Goal: Information Seeking & Learning: Learn about a topic

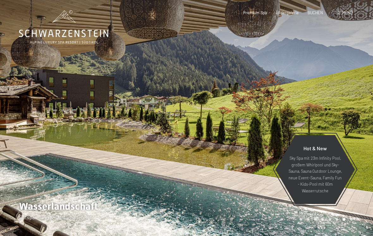
click at [342, 11] on div "Menü" at bounding box center [345, 13] width 16 height 6
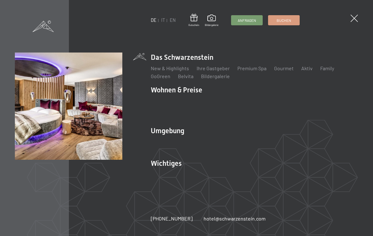
click at [216, 99] on link "Zimmer & Preise" at bounding box center [218, 101] width 37 height 6
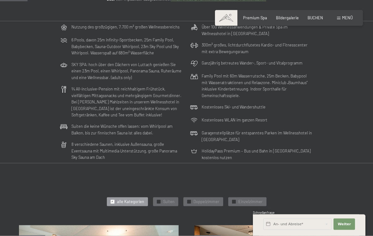
scroll to position [112, 0]
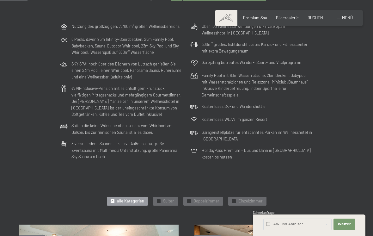
click at [208, 197] on div "✓ Doppelzimmer" at bounding box center [204, 201] width 40 height 9
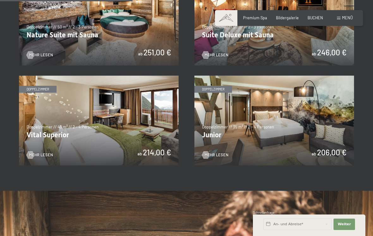
scroll to position [362, 0]
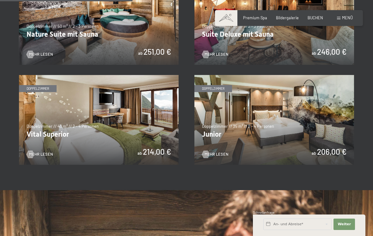
click at [212, 152] on span "Mehr Lesen" at bounding box center [217, 155] width 24 height 6
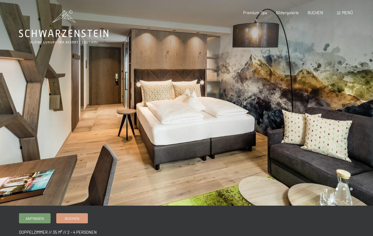
click at [351, 13] on span "Menü" at bounding box center [347, 12] width 11 height 5
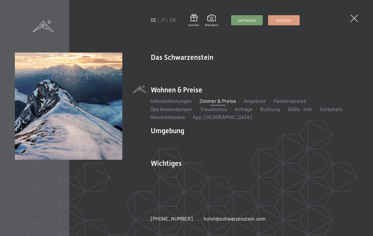
click at [243, 142] on link "Wandern & Sommer" at bounding box center [241, 142] width 44 height 6
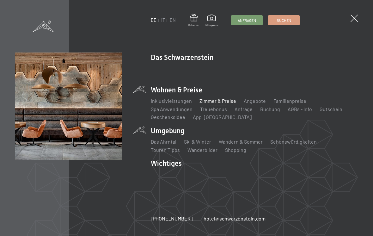
click at [213, 18] on span at bounding box center [212, 19] width 14 height 9
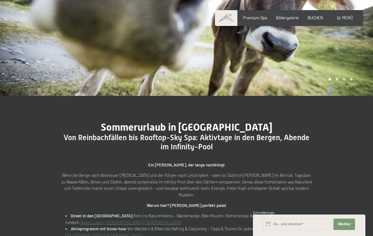
scroll to position [109, 0]
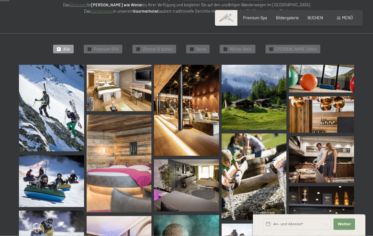
scroll to position [130, 0]
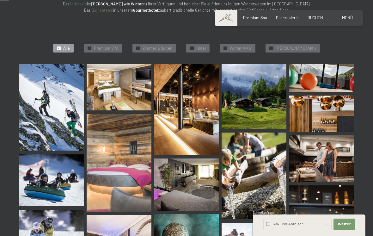
click at [335, 165] on img at bounding box center [321, 158] width 65 height 47
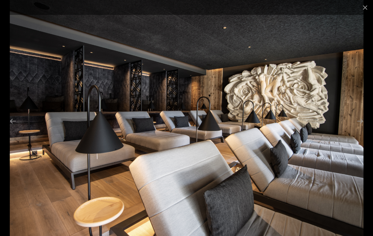
click at [361, 8] on button "Close gallery" at bounding box center [366, 7] width 16 height 15
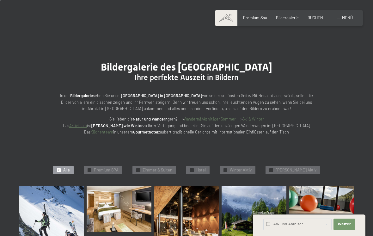
scroll to position [0, 0]
